Goal: Task Accomplishment & Management: Manage account settings

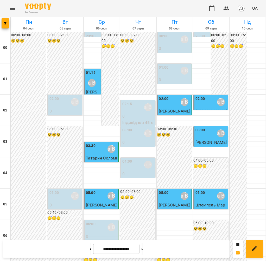
click at [13, 9] on icon "Menu" at bounding box center [12, 8] width 6 height 6
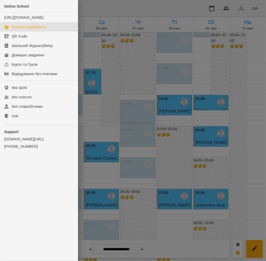
click at [240, 212] on div at bounding box center [133, 130] width 266 height 261
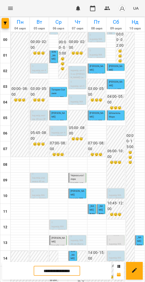
click at [70, 213] on input "**********" at bounding box center [57, 271] width 46 height 10
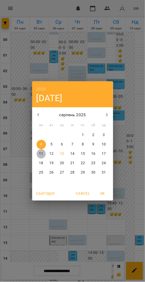
click at [40, 153] on p "11" at bounding box center [41, 153] width 4 height 5
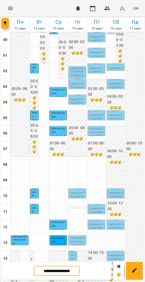
scroll to position [149, 0]
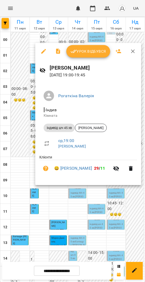
click at [78, 213] on div at bounding box center [72, 141] width 145 height 282
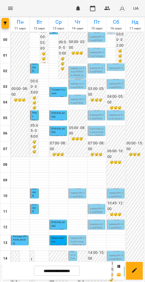
scroll to position [0, 0]
click at [33, 211] on span "Ліза Копилова" at bounding box center [34, 204] width 4 height 17
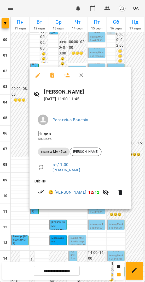
click at [24, 213] on div at bounding box center [72, 141] width 145 height 282
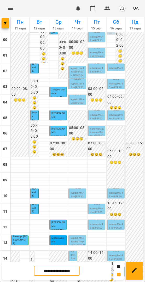
click at [45, 213] on input "**********" at bounding box center [57, 271] width 46 height 10
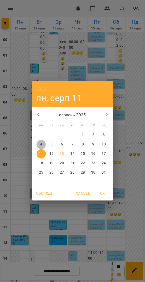
click at [41, 145] on p "4" at bounding box center [41, 144] width 2 height 5
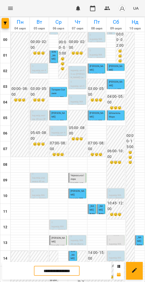
scroll to position [18, 0]
click at [51, 213] on input "**********" at bounding box center [57, 271] width 46 height 10
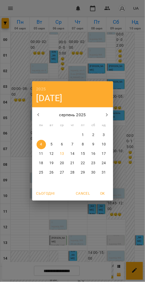
click at [42, 155] on p "11" at bounding box center [41, 153] width 4 height 5
type input "**********"
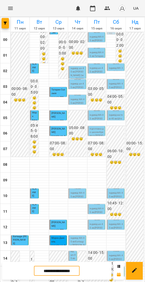
scroll to position [77, 0]
click at [70, 213] on span "Костянтин Kikeris" at bounding box center [72, 282] width 5 height 13
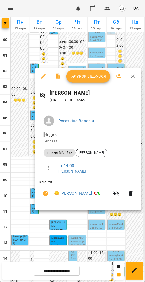
click at [93, 213] on div at bounding box center [72, 141] width 145 height 282
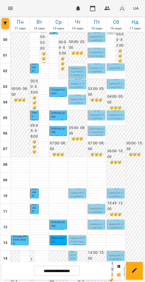
scroll to position [149, 0]
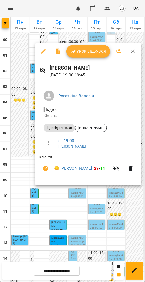
click at [89, 56] on button "Урок відбувся" at bounding box center [88, 51] width 44 height 13
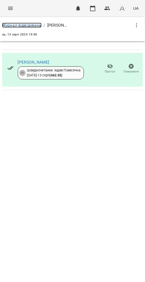
click at [29, 27] on link "Журнал відвідувань" at bounding box center [21, 25] width 39 height 5
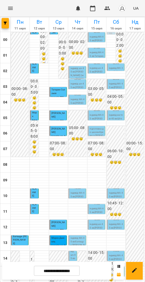
scroll to position [149, 0]
click at [118, 213] on span "Биструхін Єгор" at bounding box center [120, 267] width 5 height 13
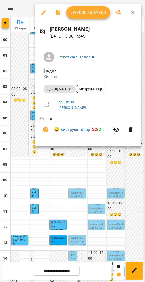
click at [114, 175] on div at bounding box center [72, 141] width 145 height 282
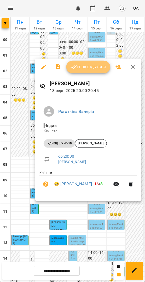
click at [84, 68] on span "Урок відбувся" at bounding box center [87, 67] width 35 height 6
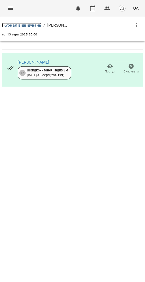
click at [34, 27] on link "Журнал відвідувань" at bounding box center [21, 25] width 39 height 5
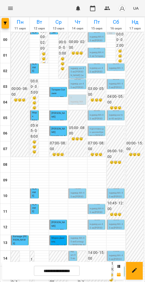
scroll to position [149, 0]
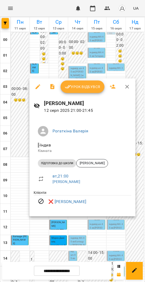
click at [91, 213] on div at bounding box center [72, 141] width 145 height 282
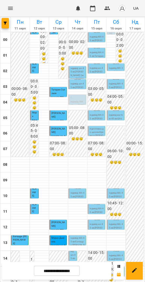
scroll to position [20, 0]
click at [79, 100] on p "індивід МА 45 хв (Бегей Євген)" at bounding box center [77, 105] width 14 height 11
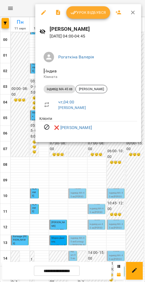
click at [71, 153] on div at bounding box center [72, 141] width 145 height 282
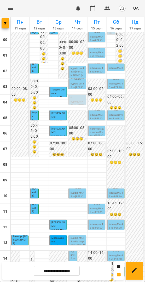
scroll to position [149, 0]
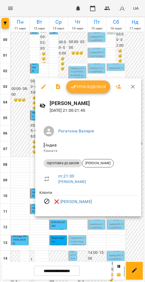
click at [103, 213] on div at bounding box center [72, 141] width 145 height 282
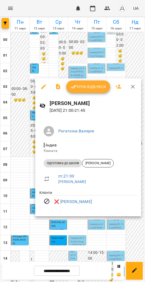
click at [108, 213] on div at bounding box center [72, 141] width 145 height 282
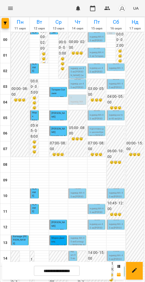
scroll to position [129, 0]
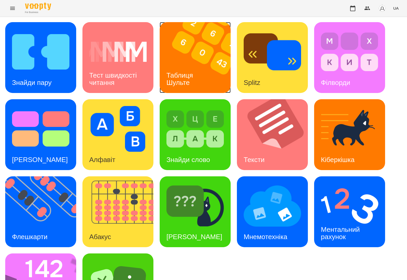
click at [187, 84] on h3 "Таблиця Шульте" at bounding box center [180, 78] width 28 height 15
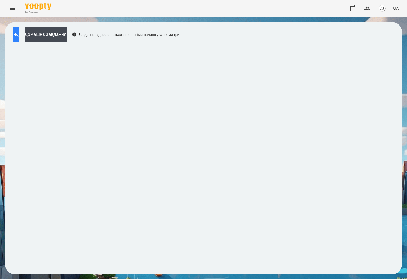
click at [19, 29] on button at bounding box center [16, 34] width 6 height 15
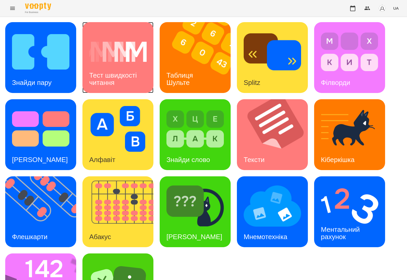
click at [117, 67] on div "Тест швидкості читання" at bounding box center [117, 79] width 71 height 28
click at [190, 59] on img at bounding box center [198, 57] width 77 height 71
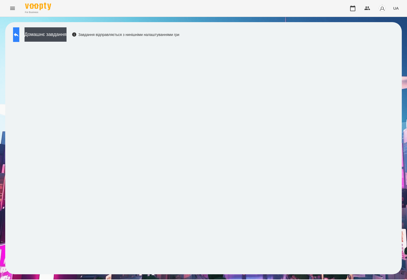
click at [19, 32] on icon at bounding box center [16, 35] width 6 height 6
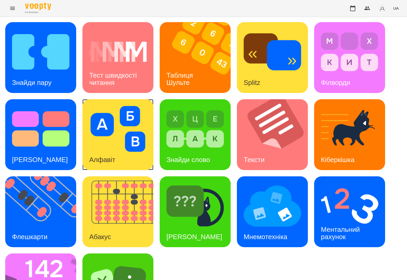
click at [132, 156] on div "Алфавіт" at bounding box center [117, 134] width 71 height 71
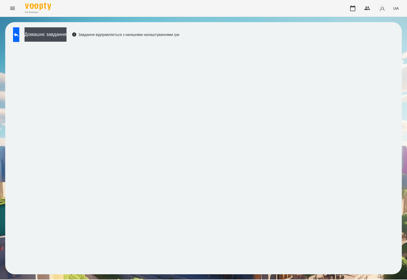
drag, startPoint x: 137, startPoint y: 278, endPoint x: 121, endPoint y: 275, distance: 16.0
click at [121, 275] on div "Домашнє завдання Завдання відправляється з нинішніми налаштуваннями гри" at bounding box center [203, 148] width 407 height 263
click at [17, 32] on button at bounding box center [16, 34] width 6 height 15
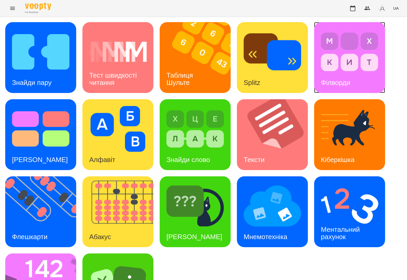
click at [342, 79] on h3 "Філворди" at bounding box center [335, 83] width 29 height 8
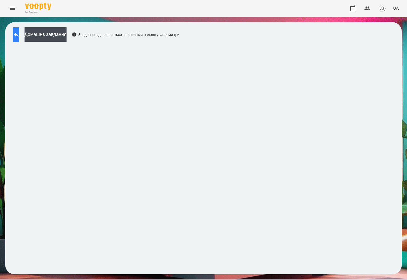
click at [19, 36] on icon at bounding box center [16, 35] width 6 height 6
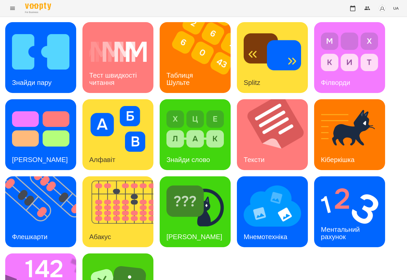
scroll to position [49, 0]
click at [250, 156] on h3 "Тексти" at bounding box center [254, 160] width 21 height 8
